Goal: Transaction & Acquisition: Subscribe to service/newsletter

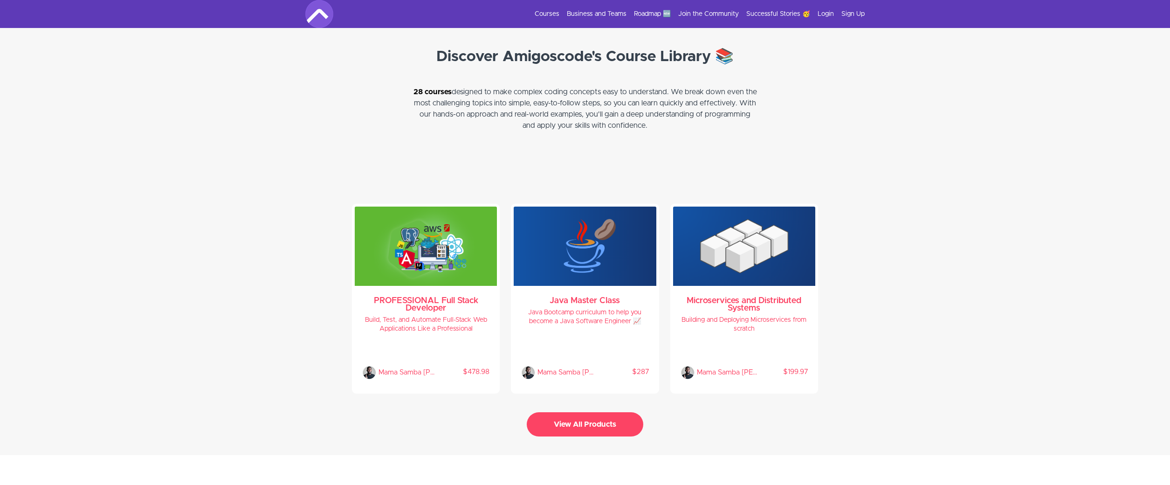
scroll to position [1845, 0]
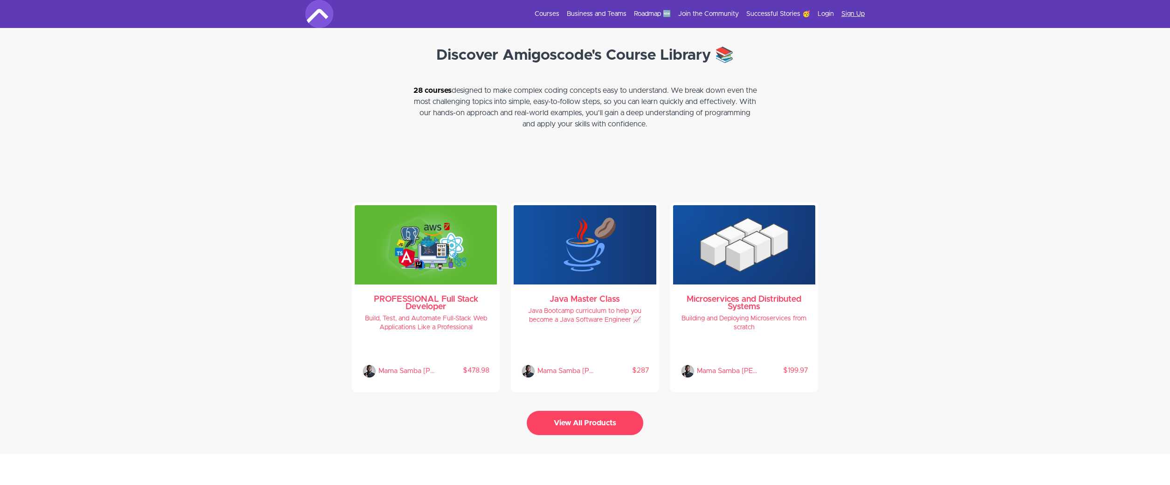
click at [854, 14] on link "Sign Up" at bounding box center [852, 13] width 23 height 9
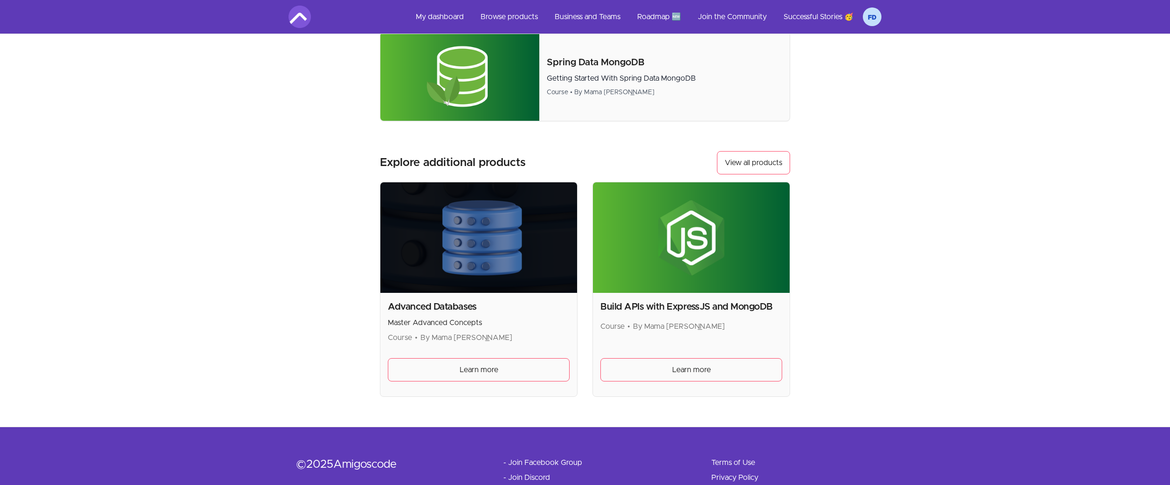
scroll to position [569, 0]
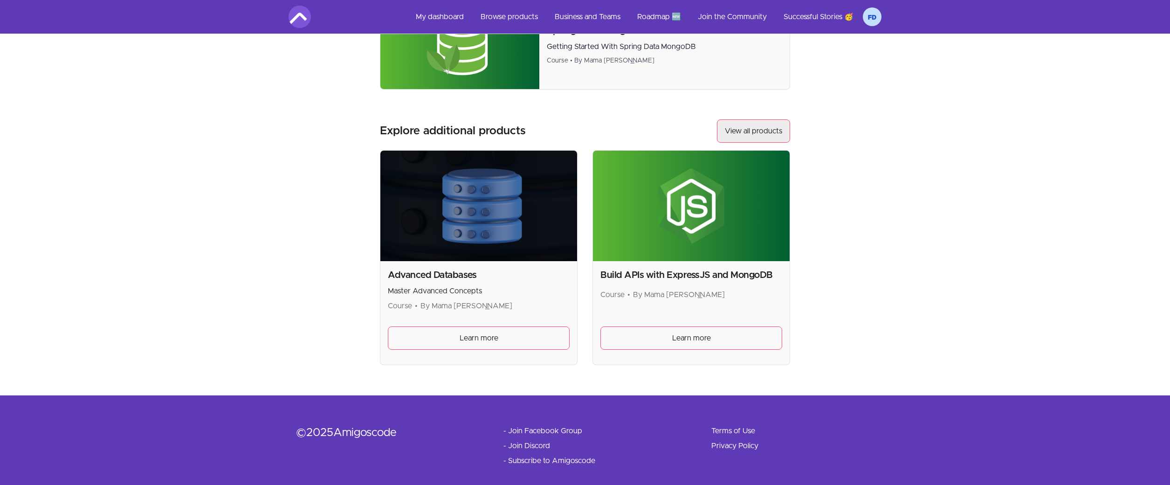
click at [756, 120] on link "View all products" at bounding box center [753, 130] width 73 height 23
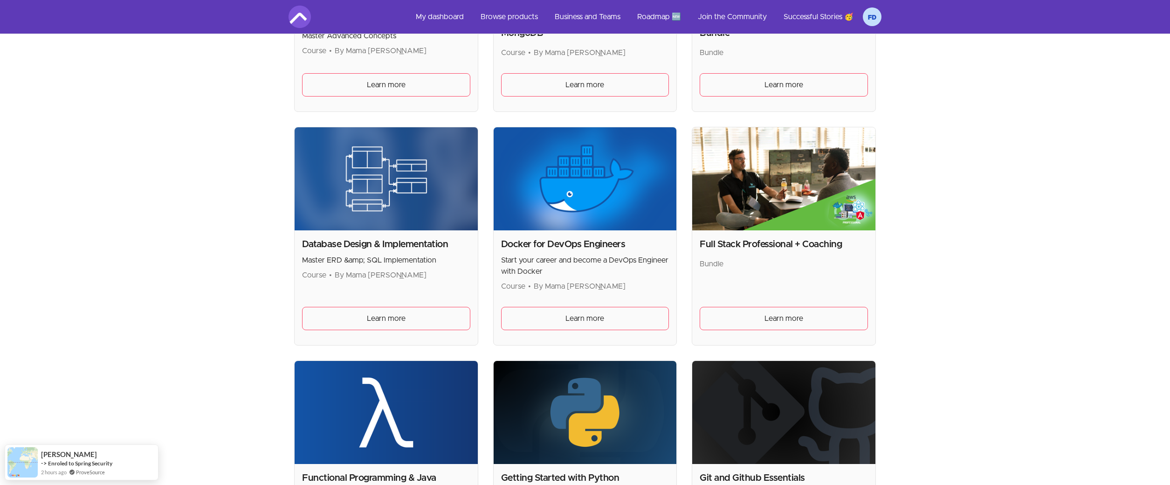
scroll to position [342, 0]
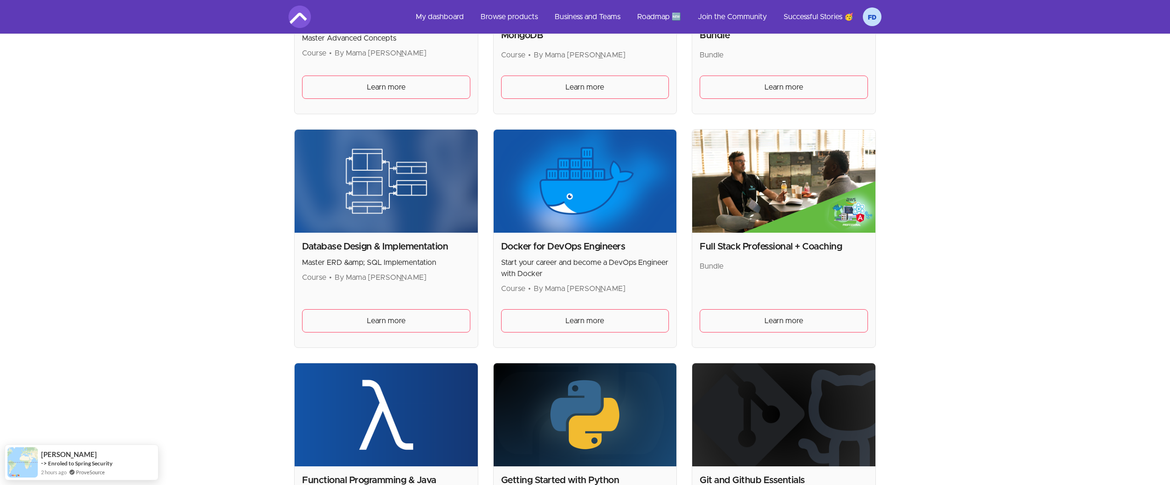
click at [587, 196] on img at bounding box center [585, 181] width 183 height 103
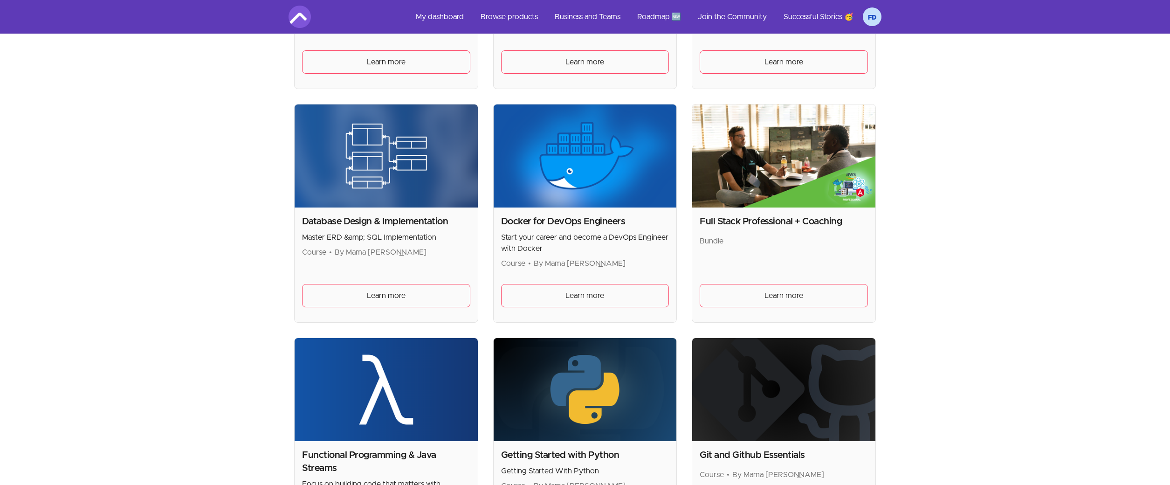
scroll to position [367, 0]
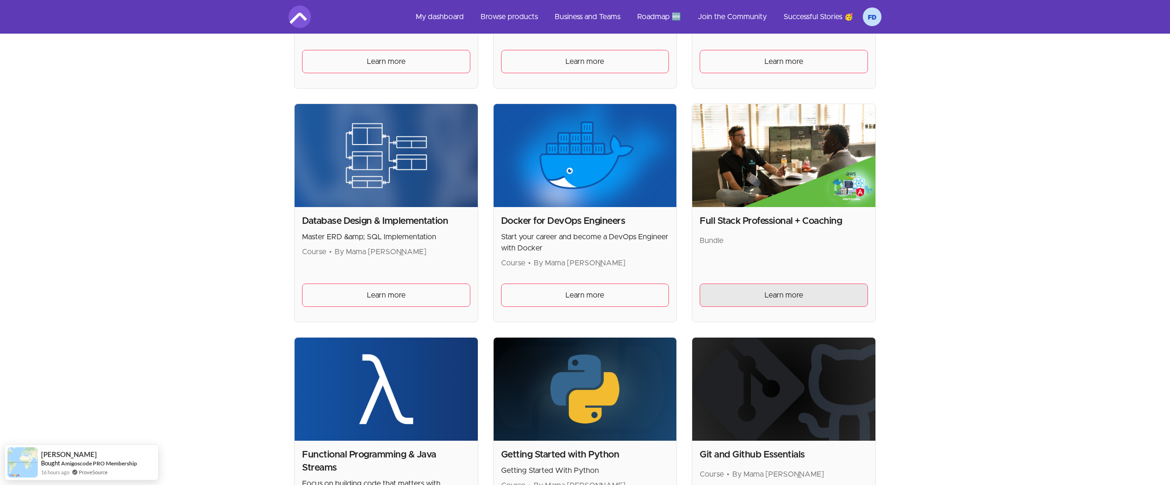
click at [792, 289] on span "Learn more" at bounding box center [783, 294] width 39 height 11
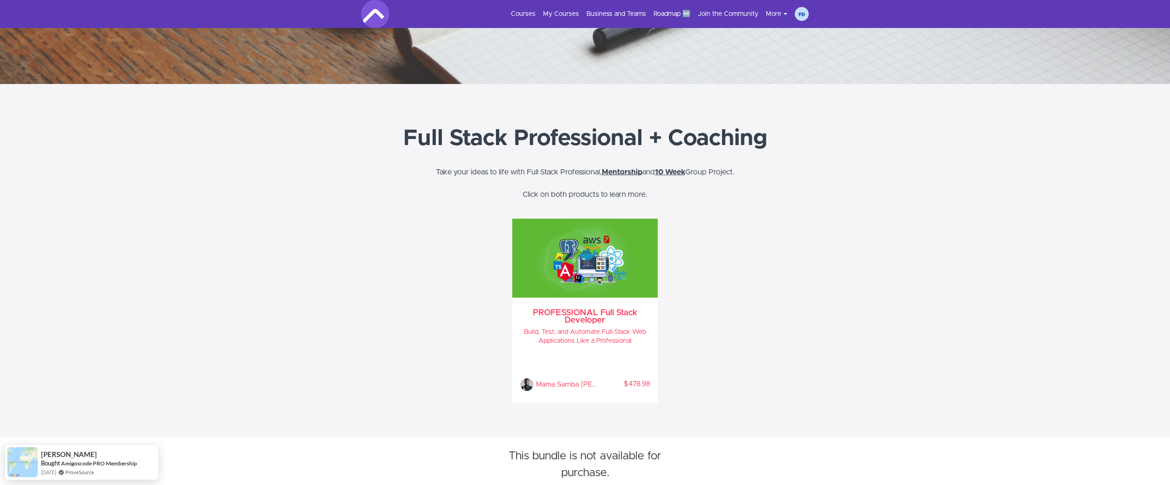
scroll to position [337, 0]
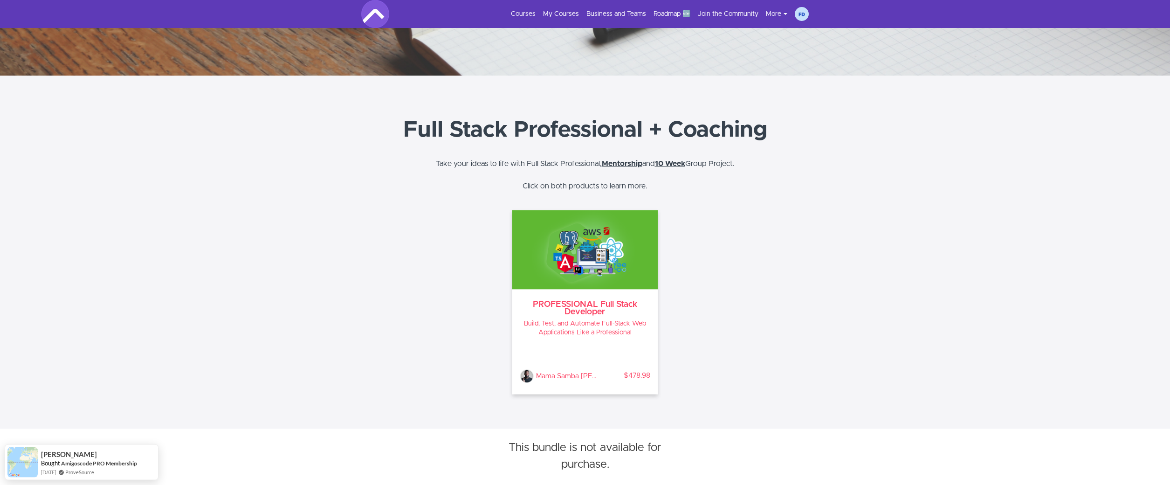
click at [596, 357] on div "Mama Samba Braima Nelson % COMPLETE $478.98" at bounding box center [585, 363] width 131 height 39
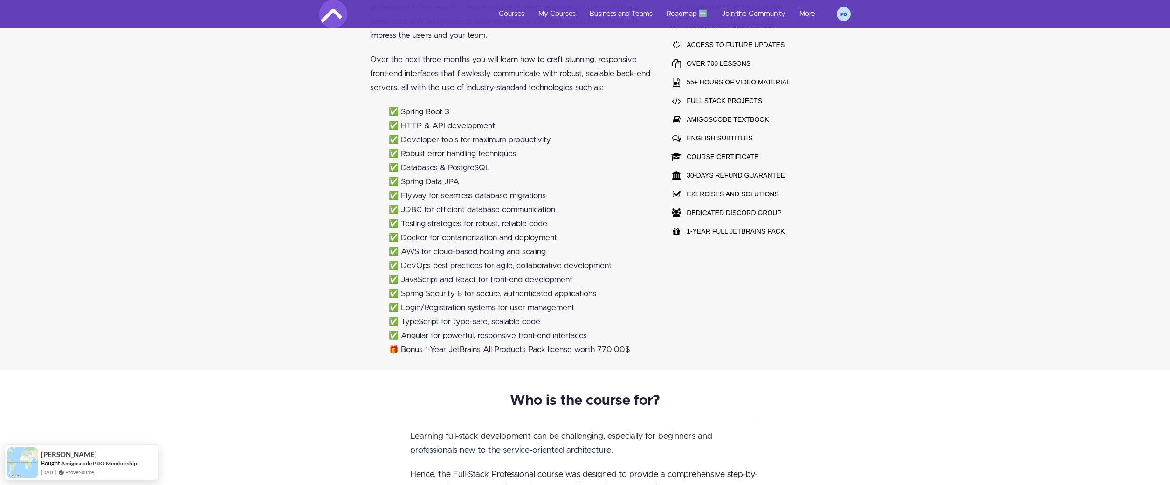
scroll to position [808, 0]
click at [523, 330] on li "✅ Angular for powerful, responsive front-end interfaces" at bounding box center [520, 337] width 262 height 14
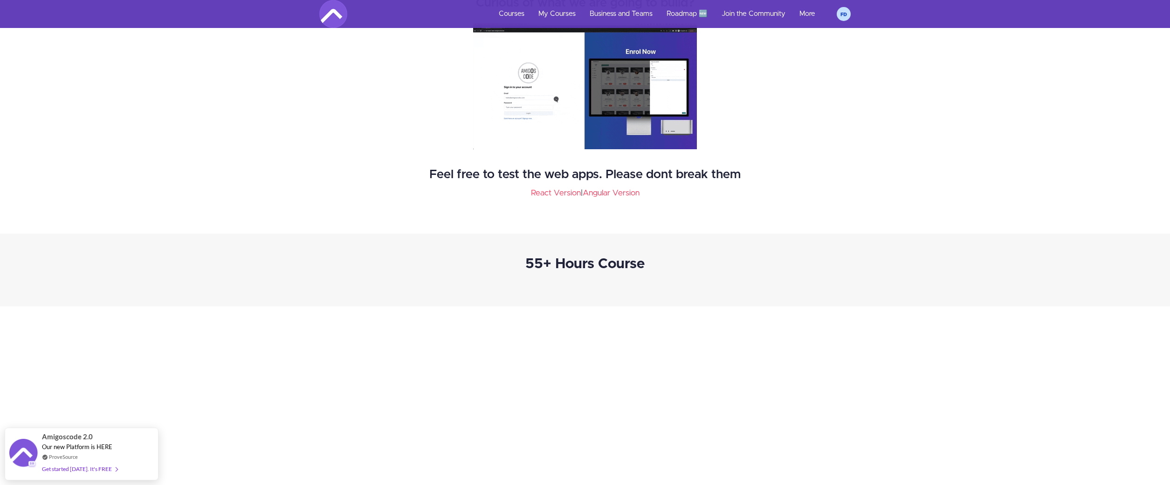
scroll to position [1630, 0]
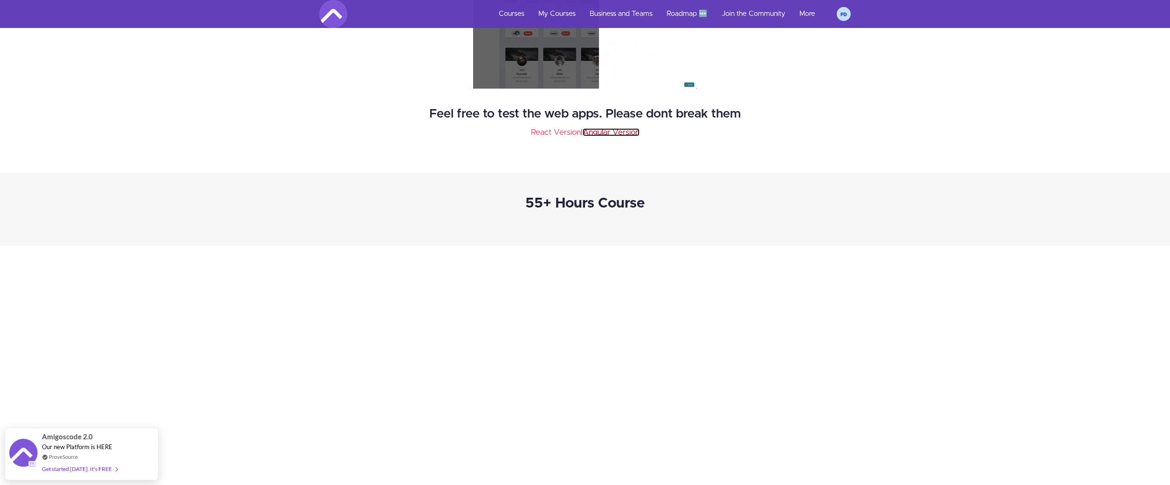
click at [606, 128] on link "Angular Version" at bounding box center [611, 132] width 57 height 8
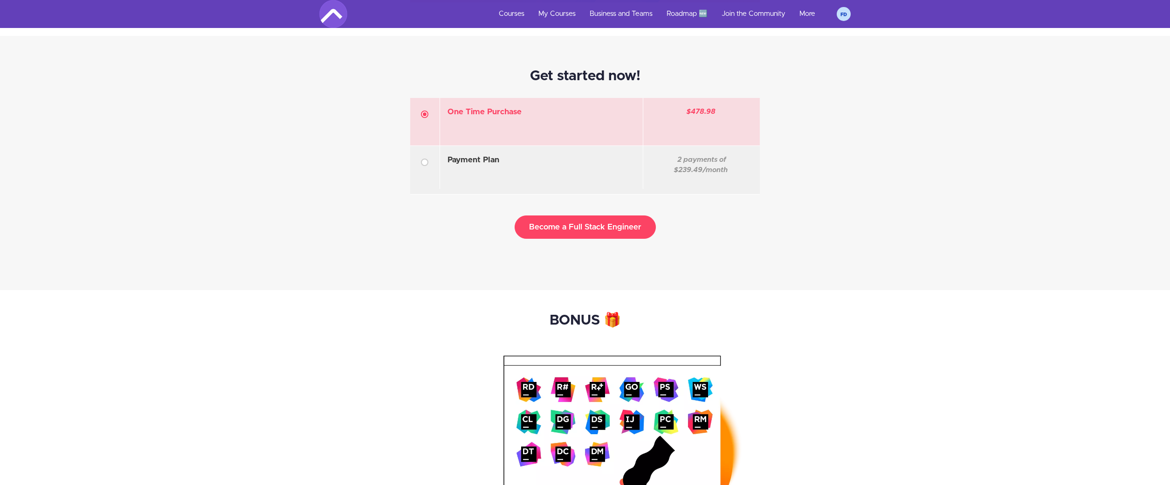
scroll to position [3008, 0]
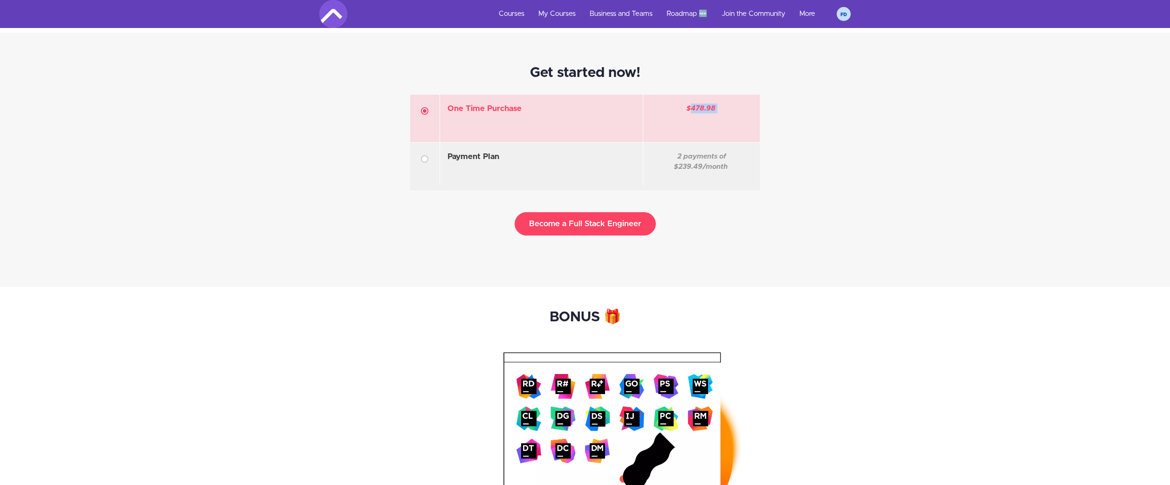
drag, startPoint x: 720, startPoint y: 99, endPoint x: 691, endPoint y: 100, distance: 28.9
click at [691, 100] on div "$478.98" at bounding box center [701, 114] width 117 height 38
copy div "478.98"
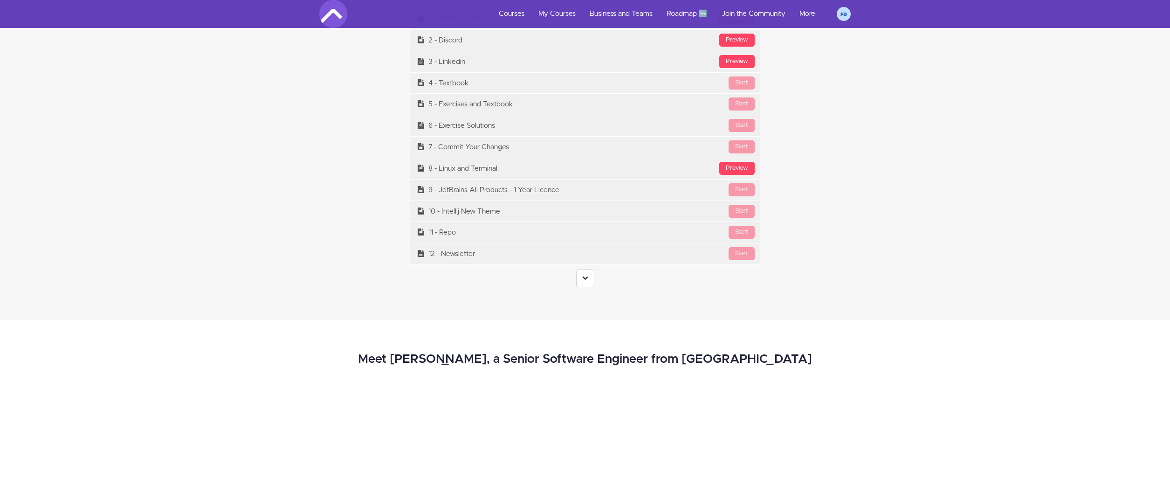
scroll to position [4124, 0]
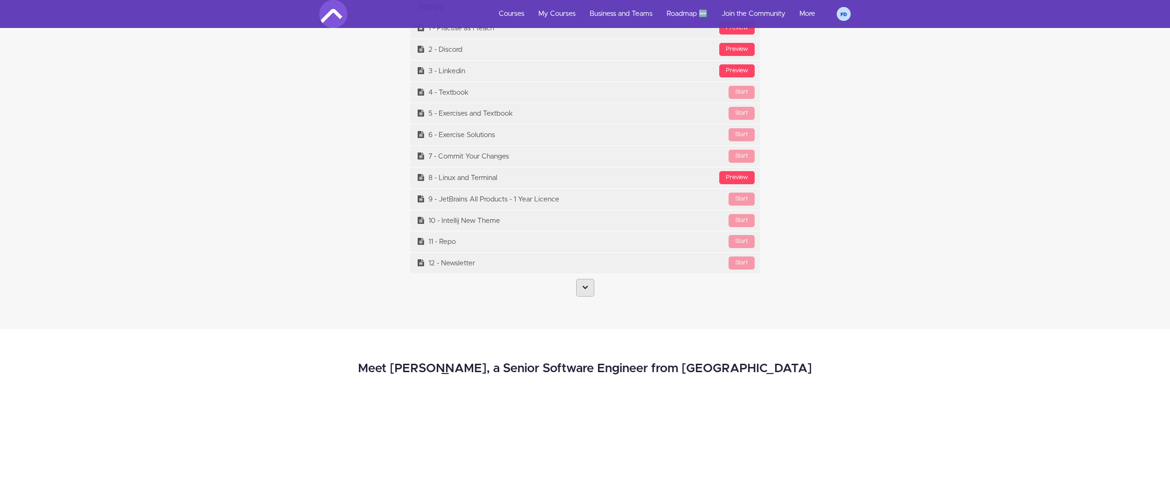
click at [589, 290] on link at bounding box center [585, 288] width 18 height 18
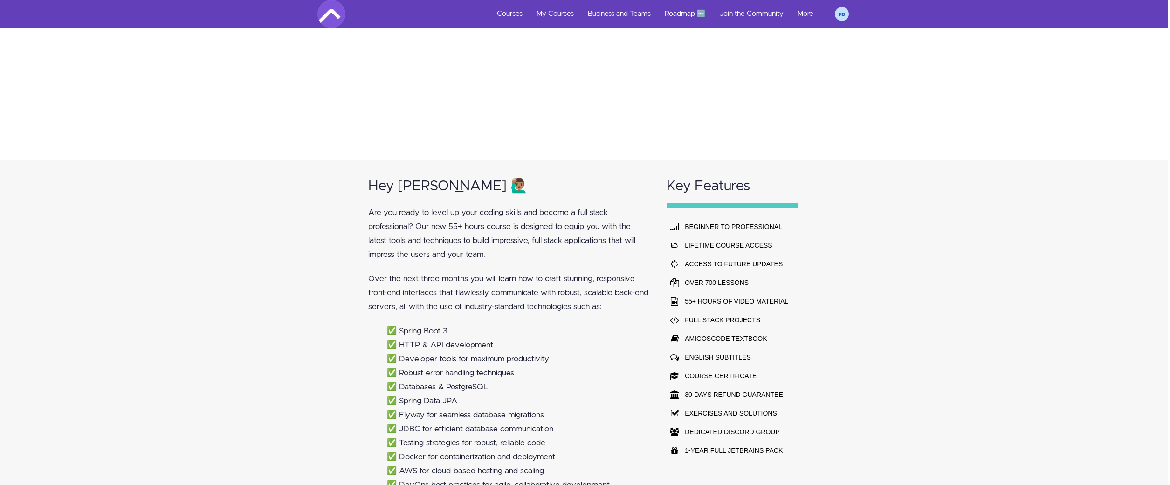
scroll to position [0, 2]
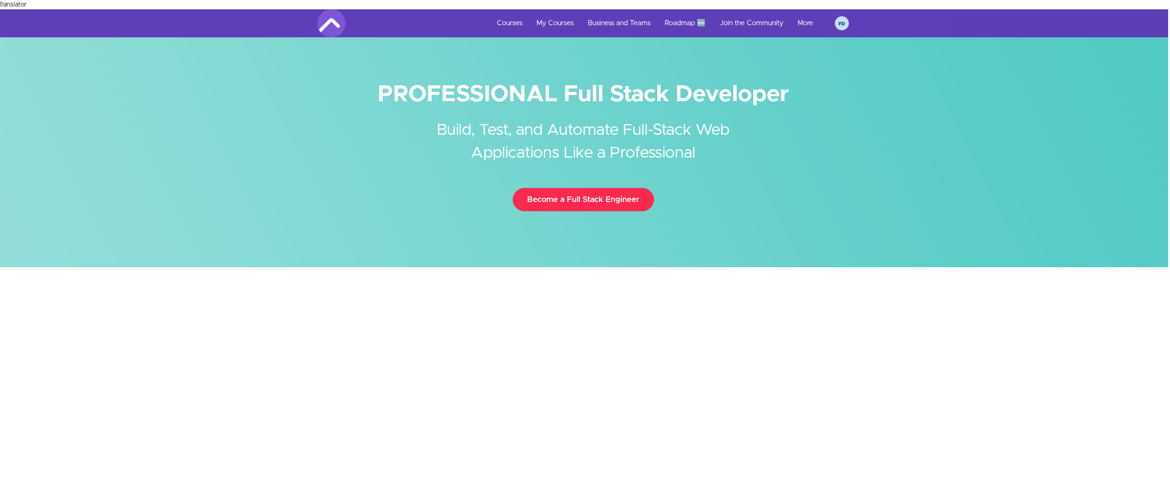
click at [603, 190] on link "Become a Full Stack Engineer" at bounding box center [583, 199] width 141 height 23
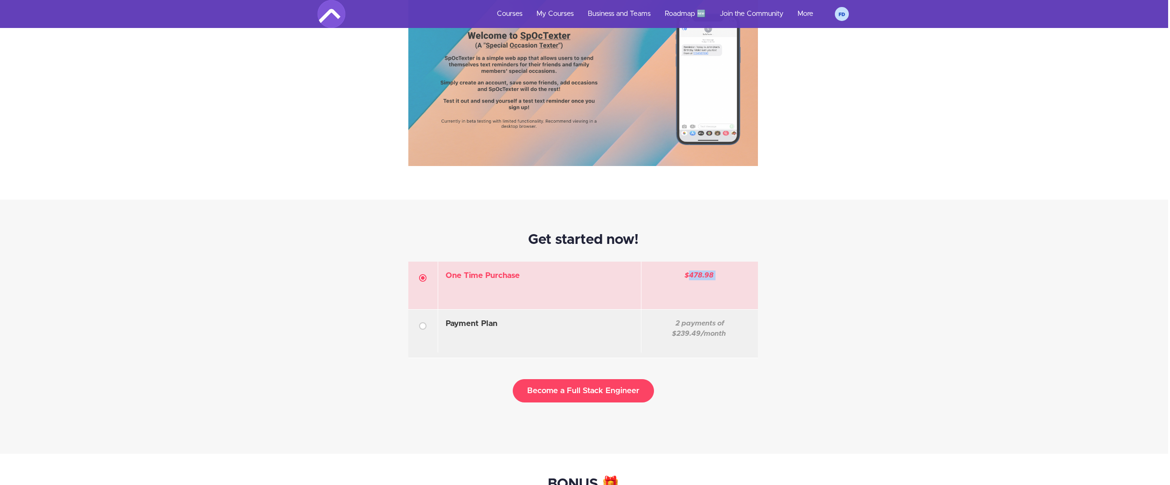
scroll to position [3025, 2]
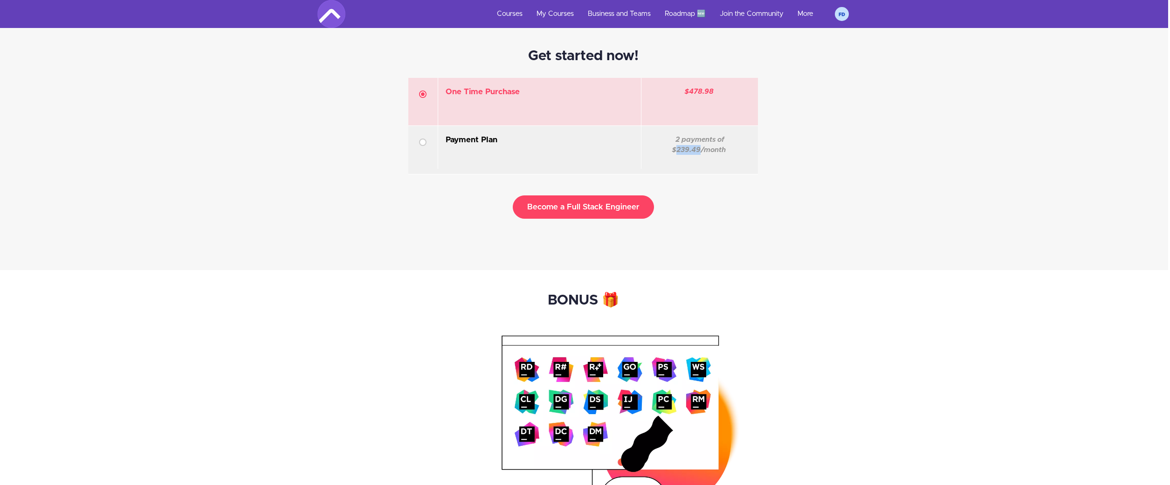
drag, startPoint x: 713, startPoint y: 133, endPoint x: 736, endPoint y: 135, distance: 22.9
click at [726, 136] on span "2 payments of $239.49/month" at bounding box center [699, 144] width 54 height 17
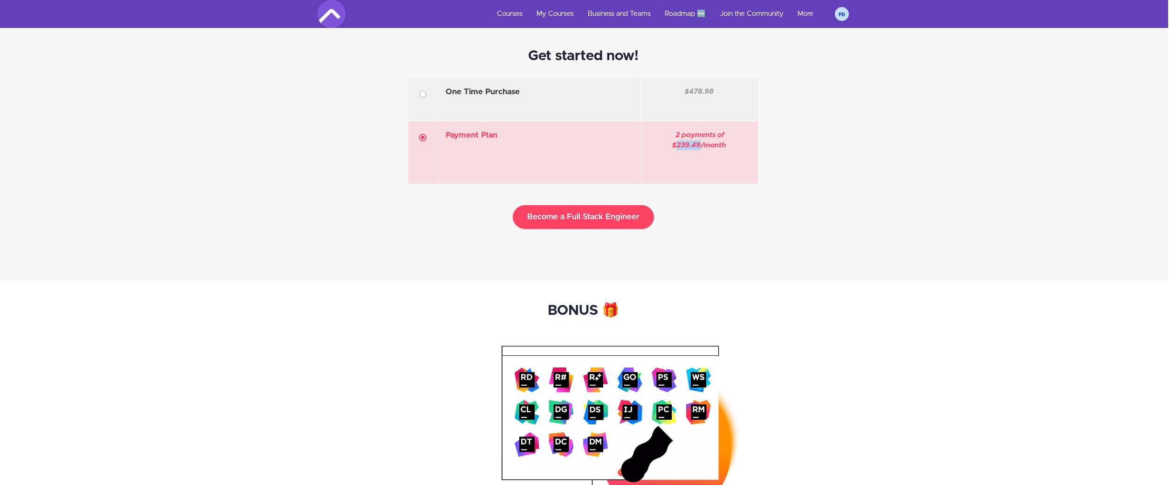
copy span "239.49"
click at [835, 154] on div "One Time Purchase Coupon Discount or pay in installments: $478.98" at bounding box center [582, 163] width 545 height 188
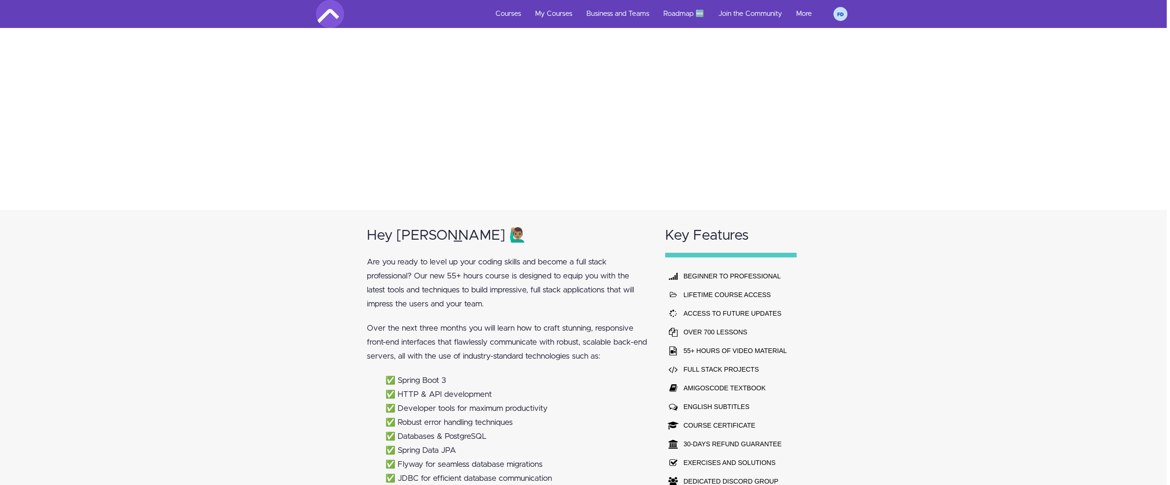
scroll to position [0, 3]
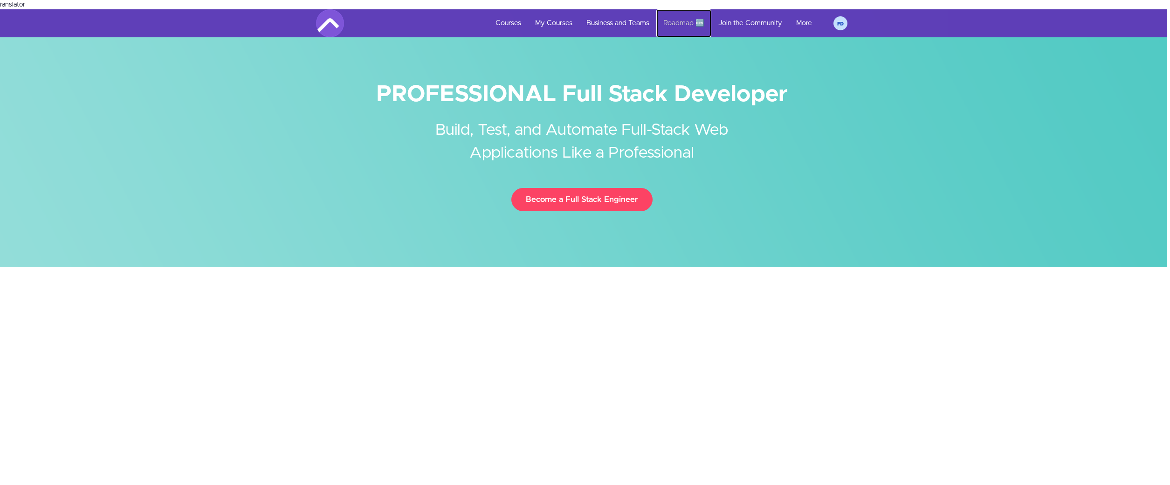
click at [681, 9] on link "Roadmap 🆕" at bounding box center [683, 23] width 55 height 28
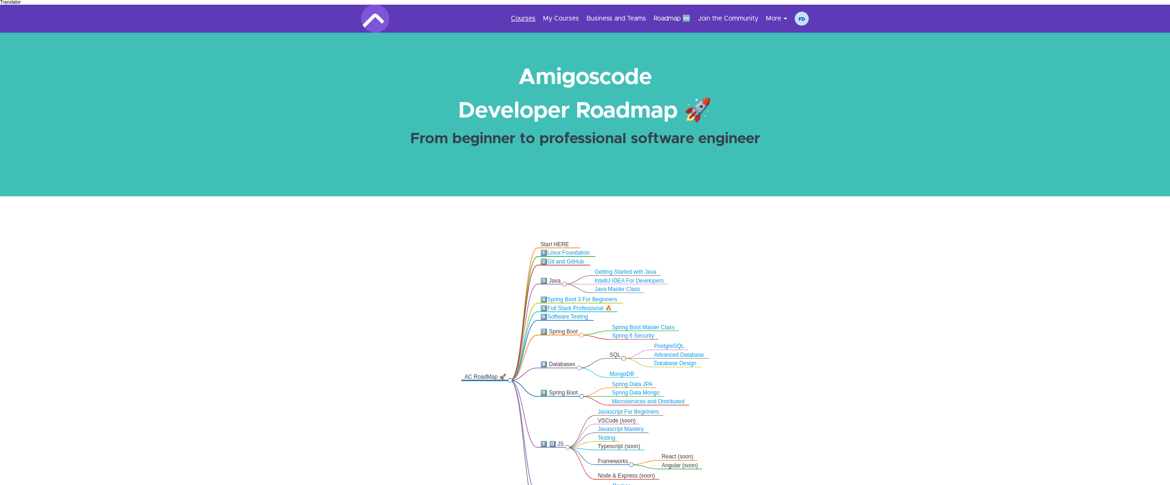
click at [525, 14] on link "Courses" at bounding box center [523, 18] width 25 height 9
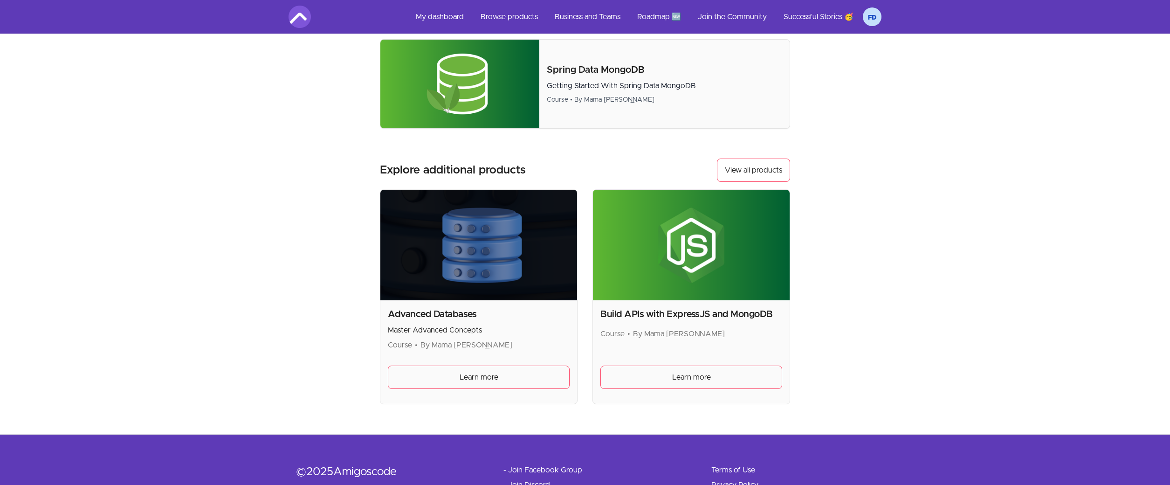
scroll to position [527, 0]
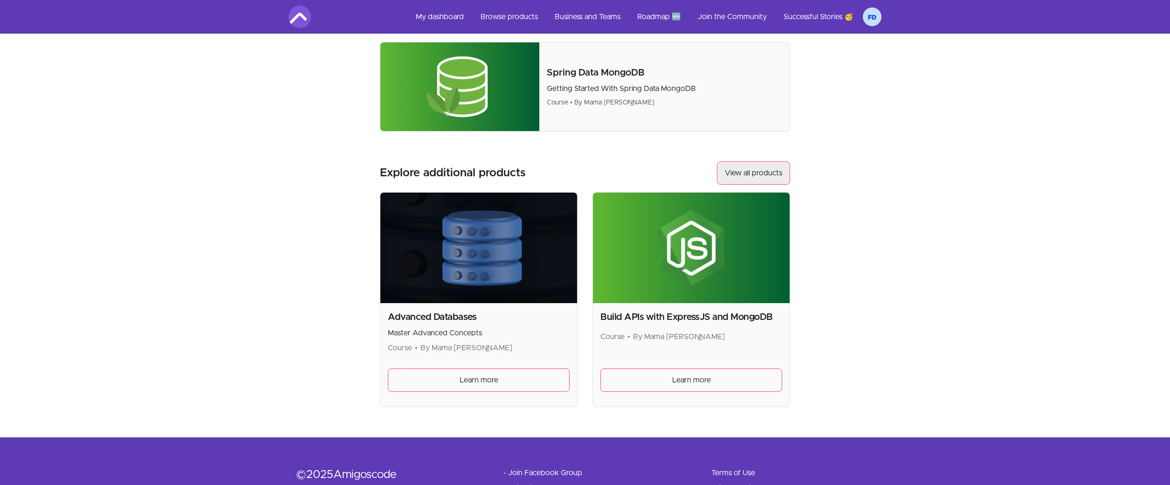
click at [751, 164] on link "View all products" at bounding box center [753, 172] width 73 height 23
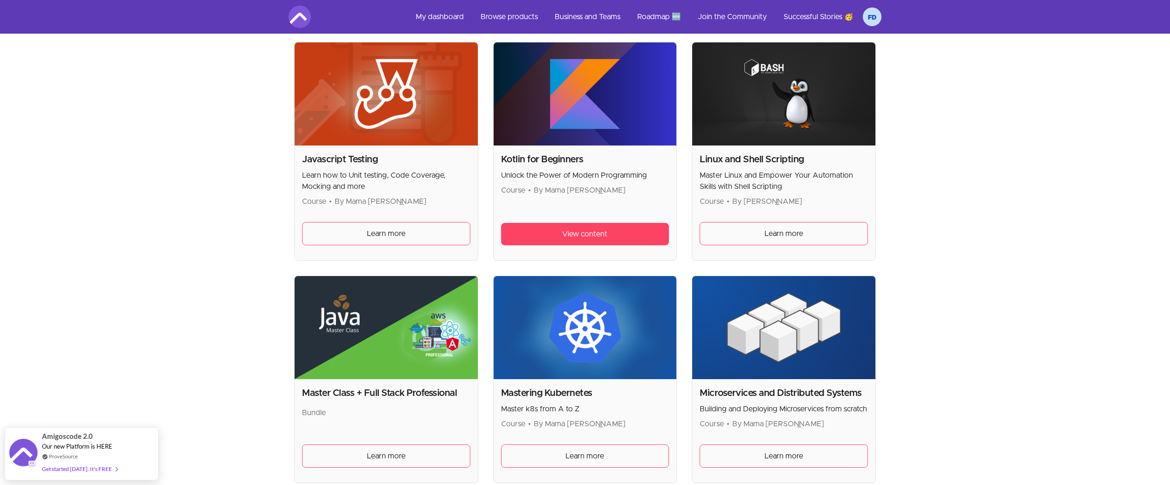
scroll to position [1377, 0]
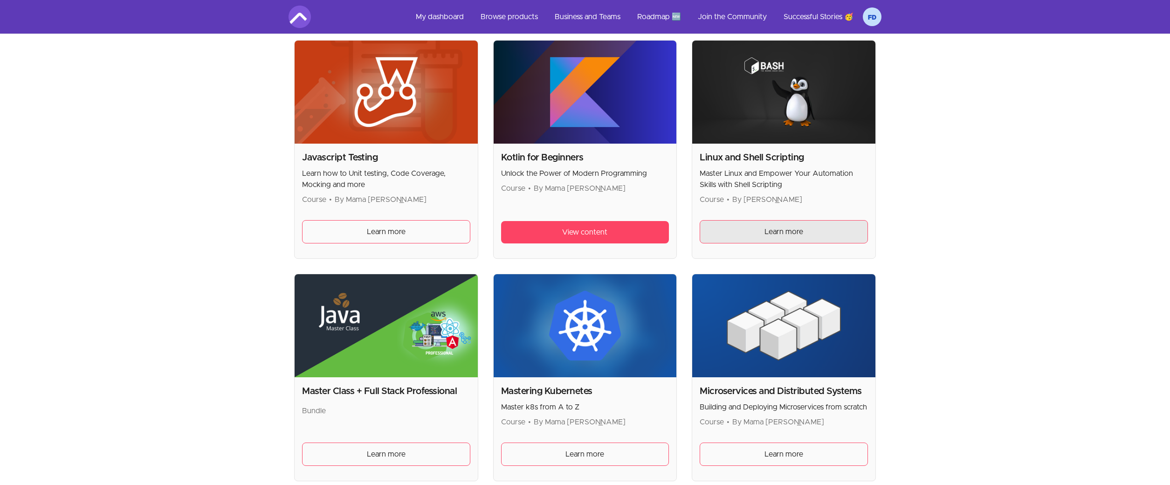
click at [770, 226] on span "Learn more" at bounding box center [783, 231] width 39 height 11
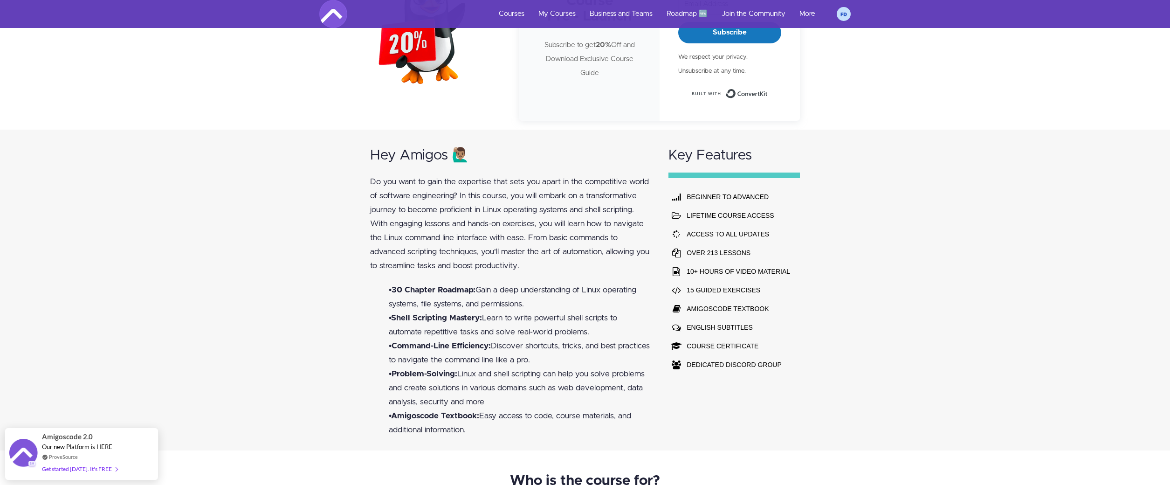
scroll to position [83, 0]
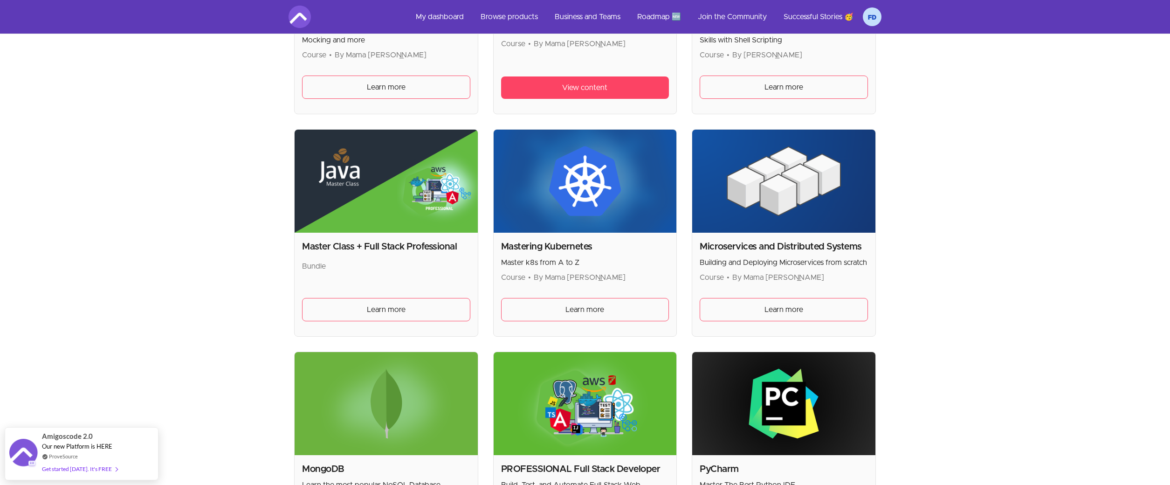
scroll to position [1526, 0]
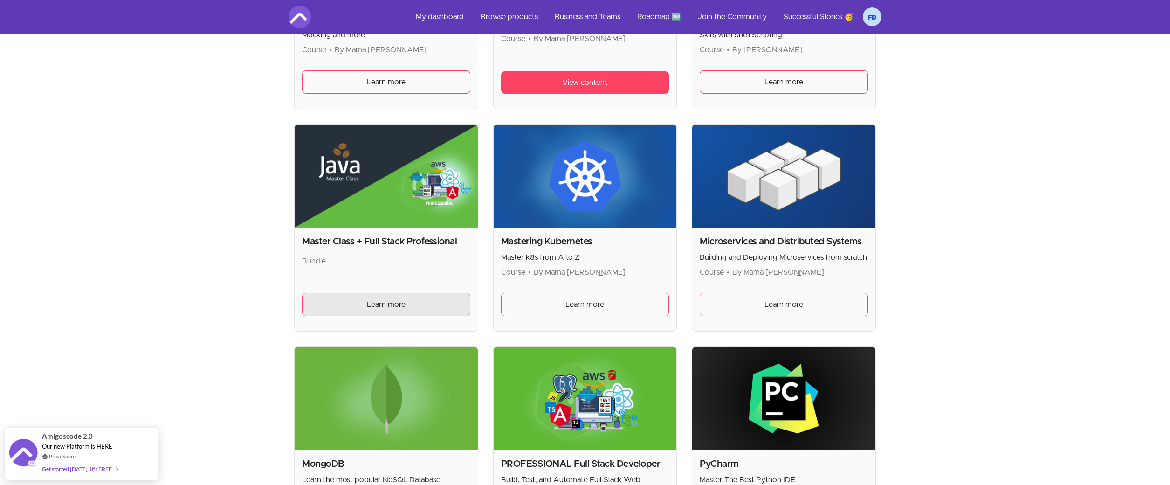
click at [398, 299] on span "Learn more" at bounding box center [386, 304] width 39 height 11
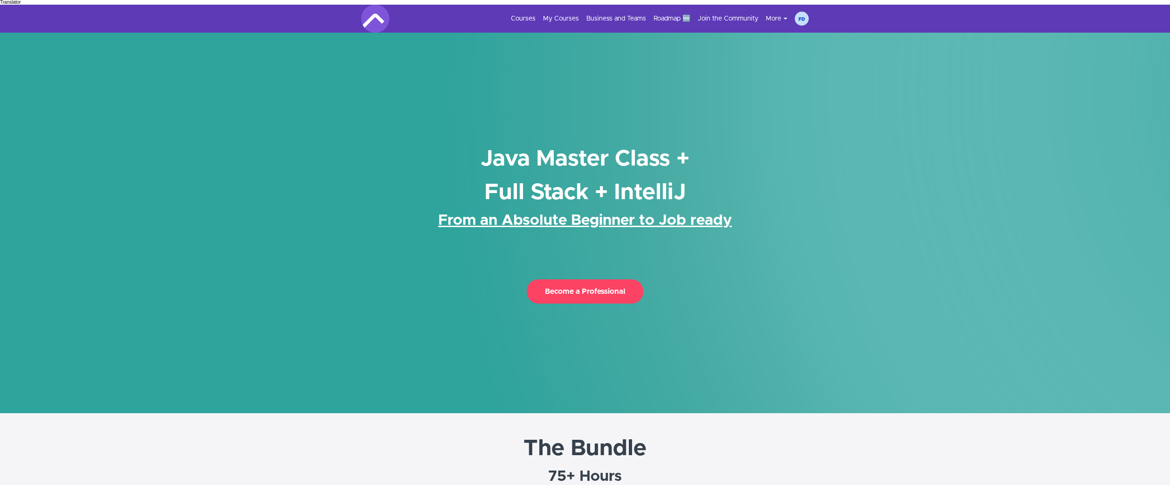
click at [784, 18] on icon at bounding box center [786, 19] width 4 height 2
click at [807, 14] on img at bounding box center [802, 19] width 14 height 14
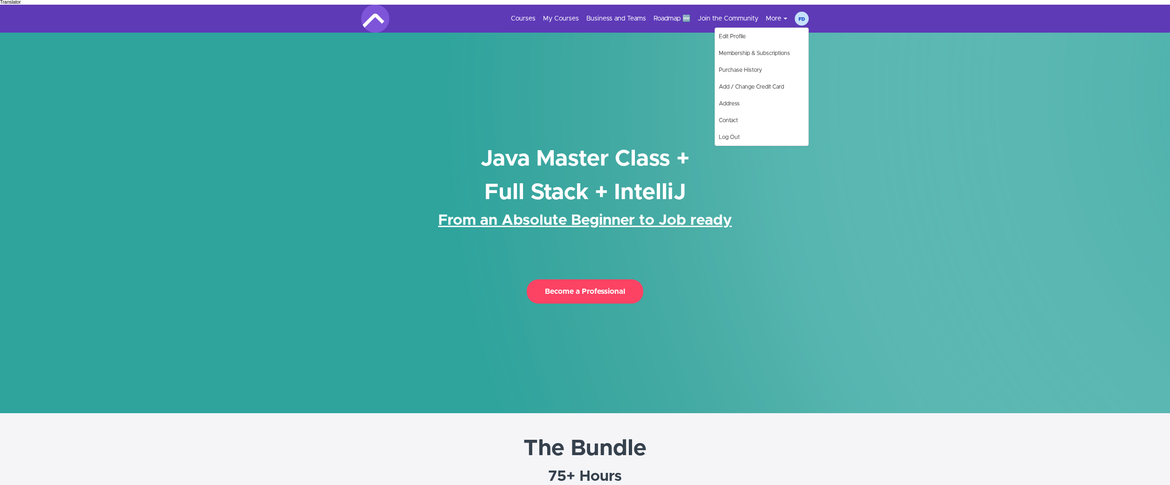
click at [608, 73] on div "Java Master Class + Full Stack + IntelliJ From an Absolute Beginner to Job read…" at bounding box center [585, 223] width 466 height 380
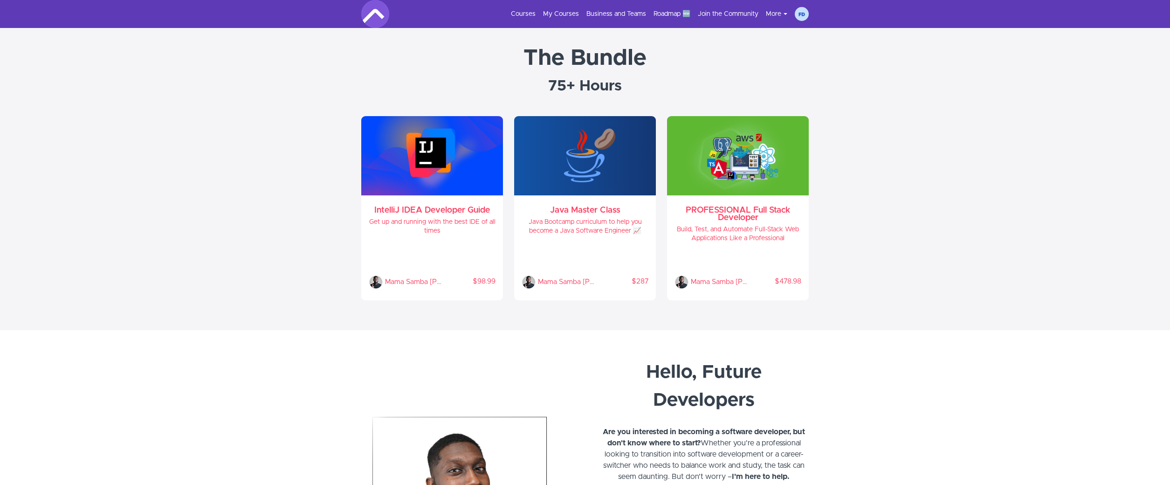
scroll to position [389, 0]
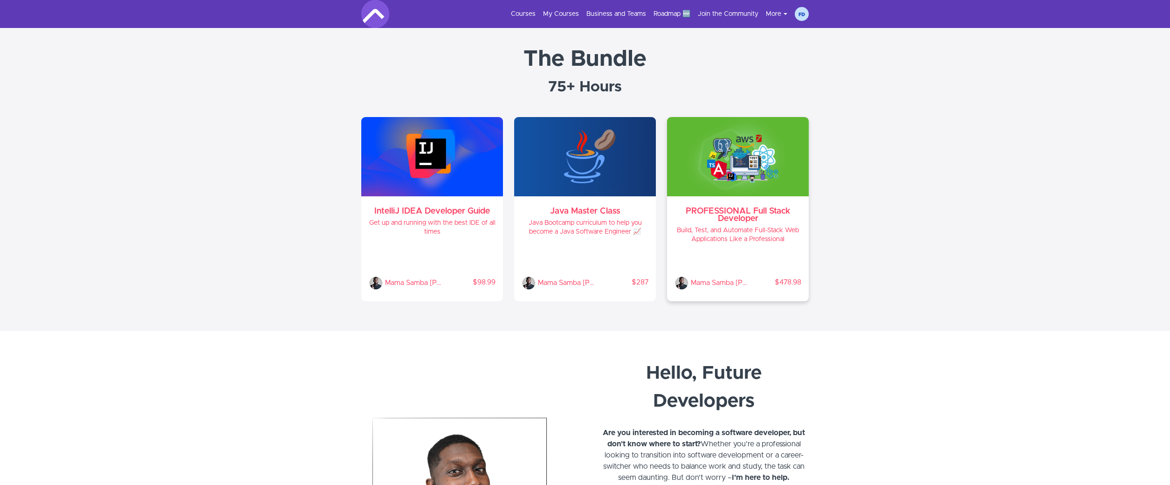
click at [743, 202] on div "PROFESSIONAL Full Stack Developer Build, Test, and Automate Full-Stack Web Appl…" at bounding box center [738, 248] width 142 height 105
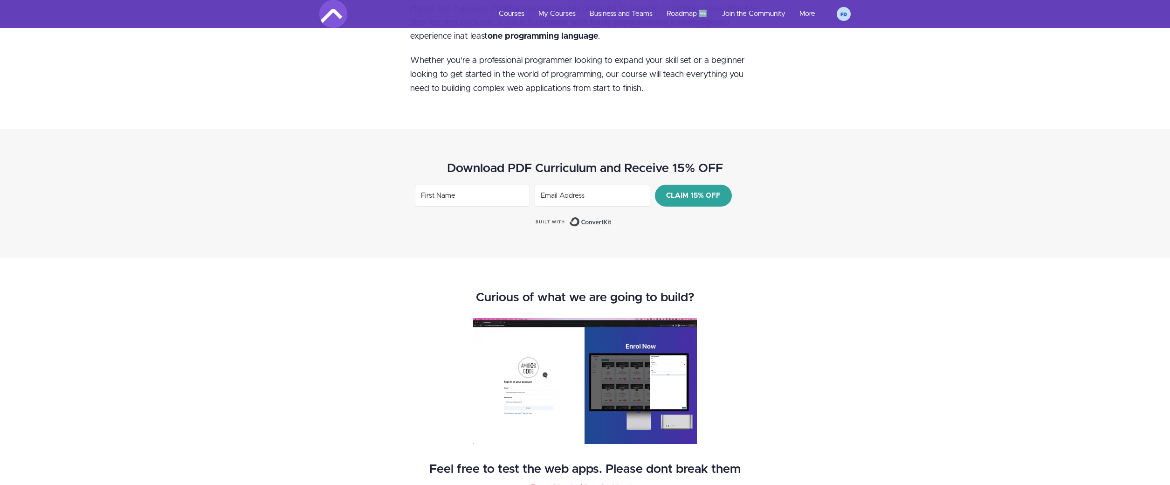
scroll to position [1280, 0]
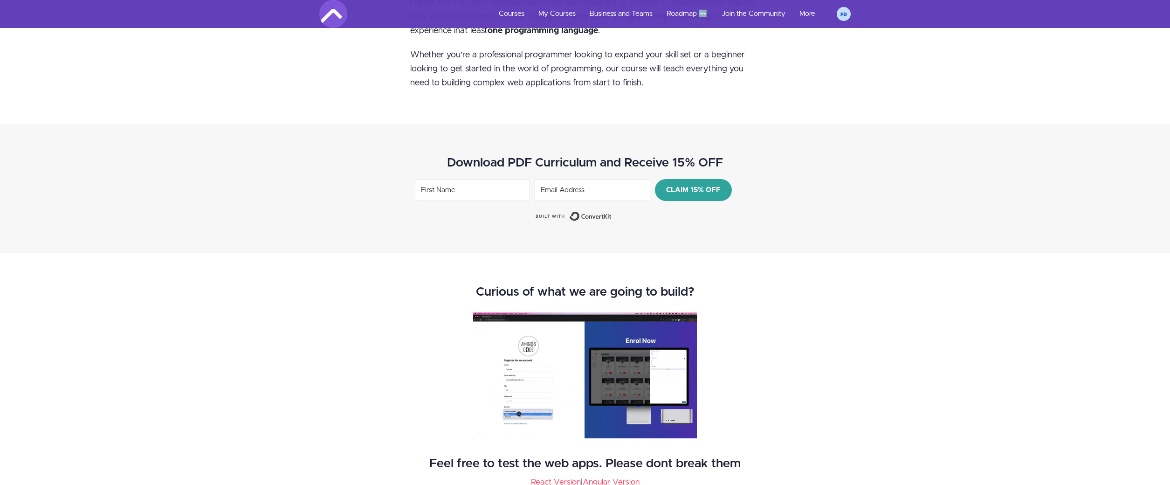
click at [449, 181] on input "First Name" at bounding box center [472, 190] width 115 height 22
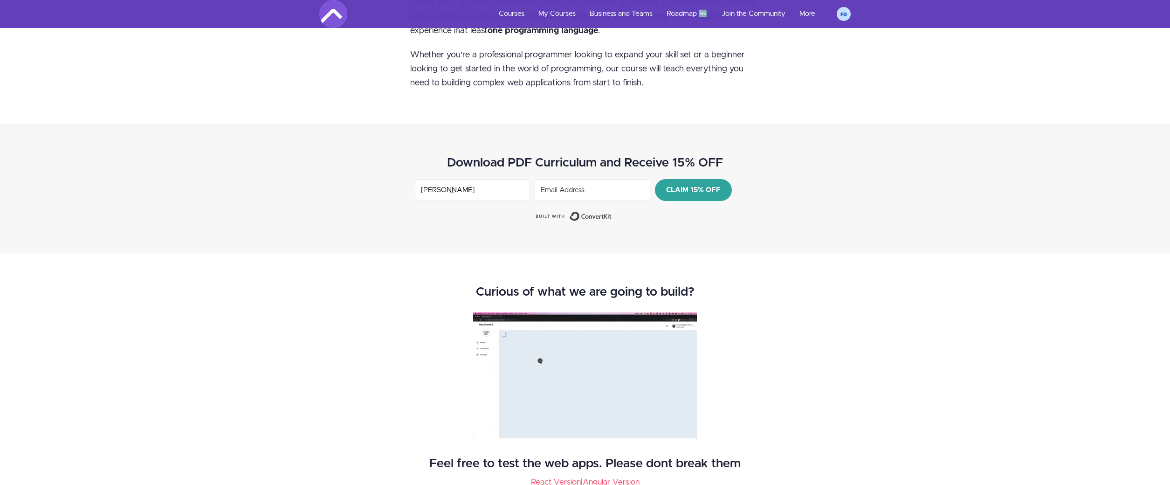
type input "[PERSON_NAME]"
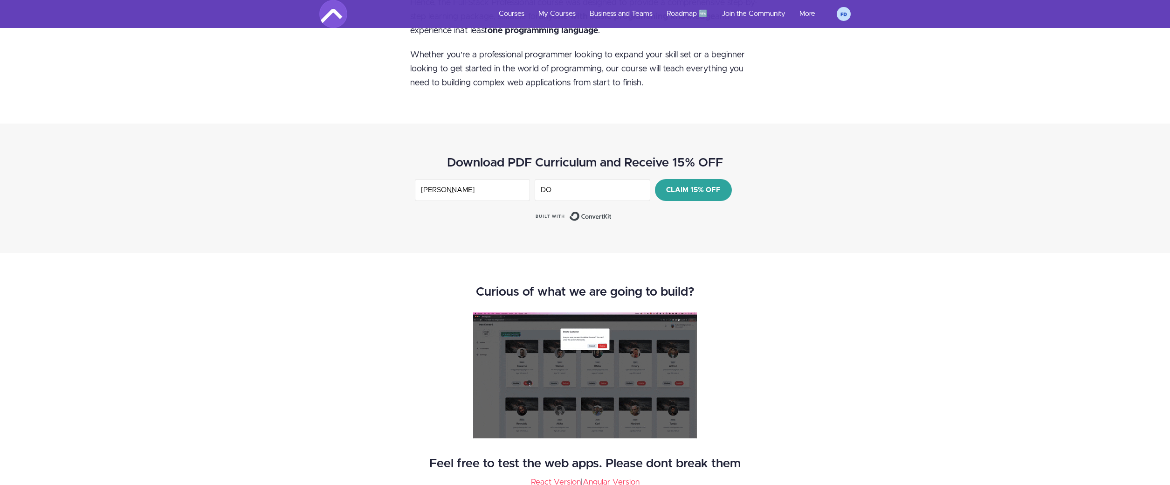
type input "D"
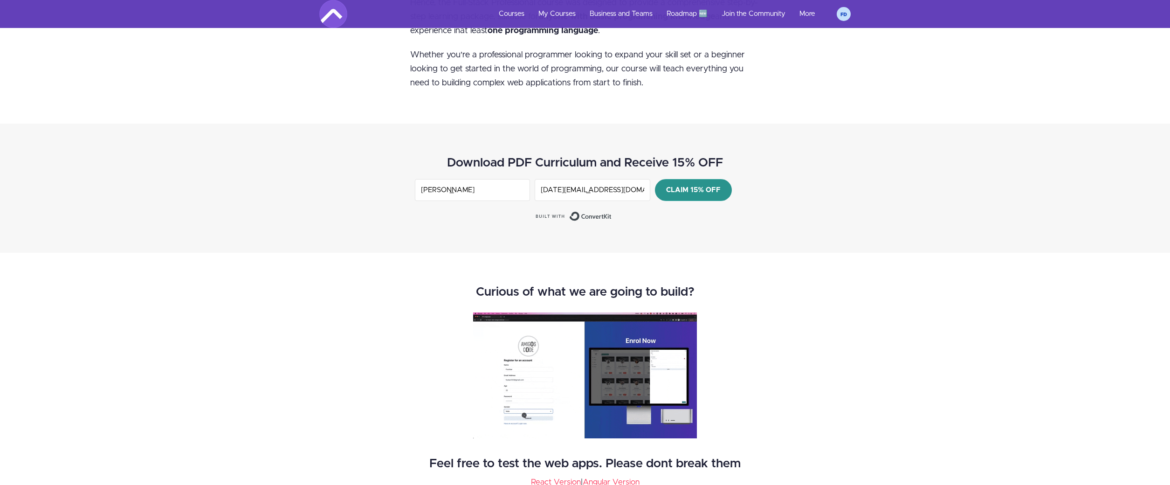
type input "[DATE][EMAIL_ADDRESS][DOMAIN_NAME]"
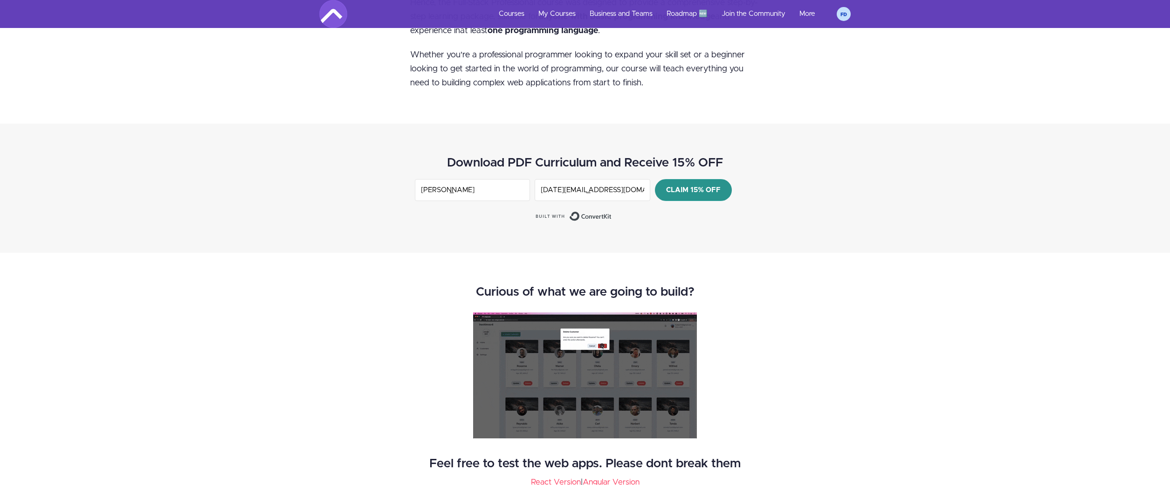
click at [684, 179] on span "CLAIM 15% OFF" at bounding box center [693, 189] width 77 height 21
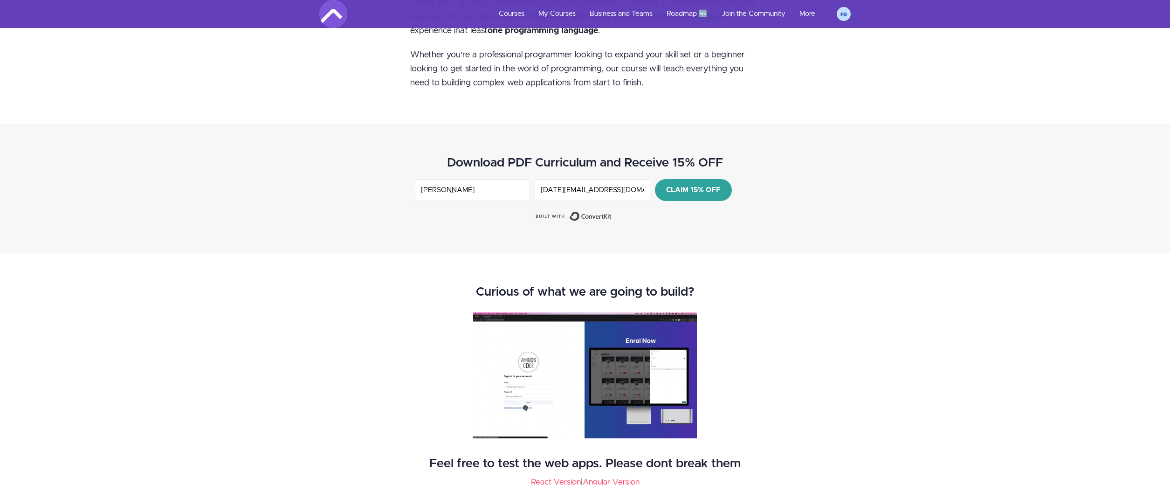
scroll to position [1294, 0]
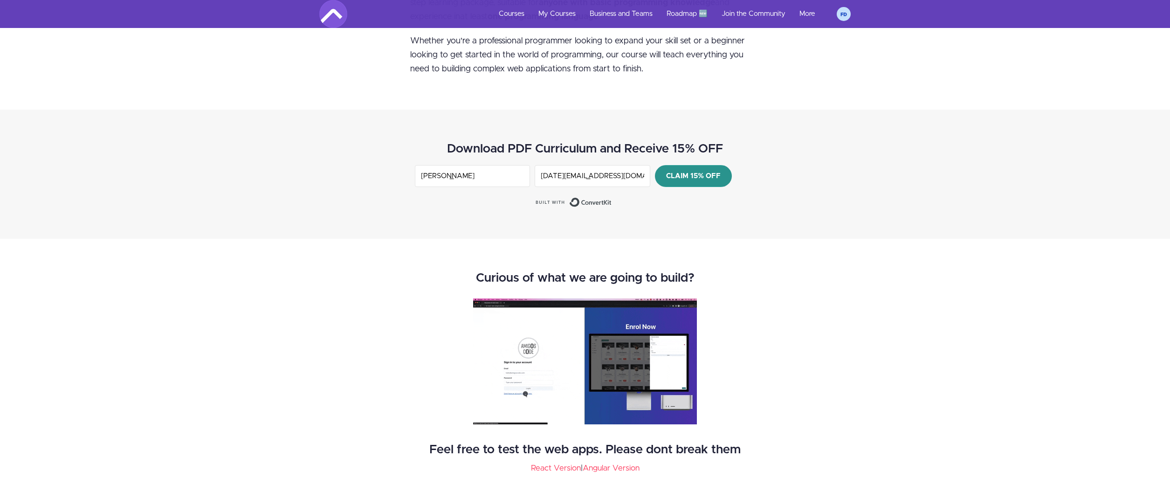
click at [687, 167] on span "CLAIM 15% OFF" at bounding box center [693, 175] width 77 height 21
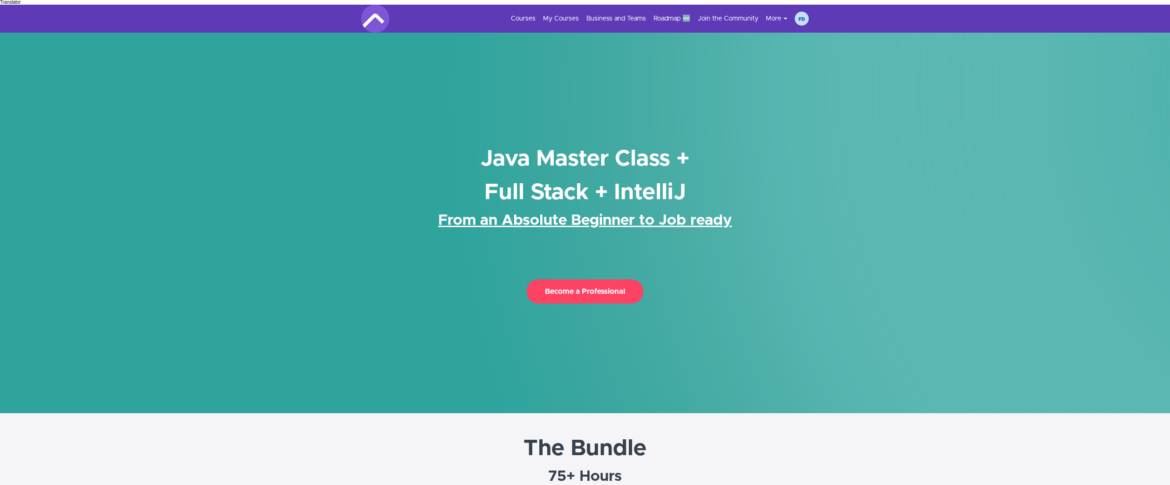
scroll to position [389, 0]
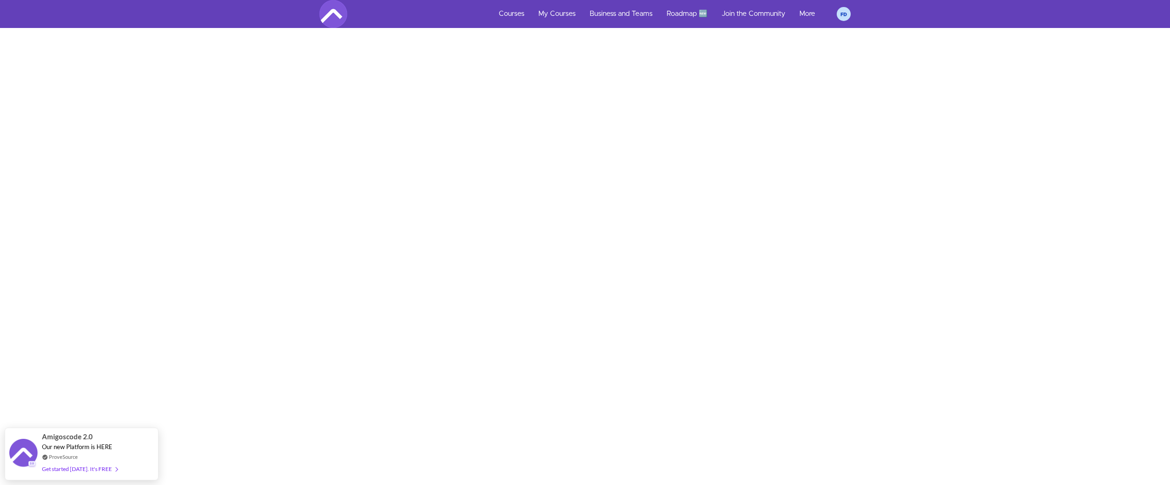
scroll to position [1849, 0]
